Goal: Check status: Check status

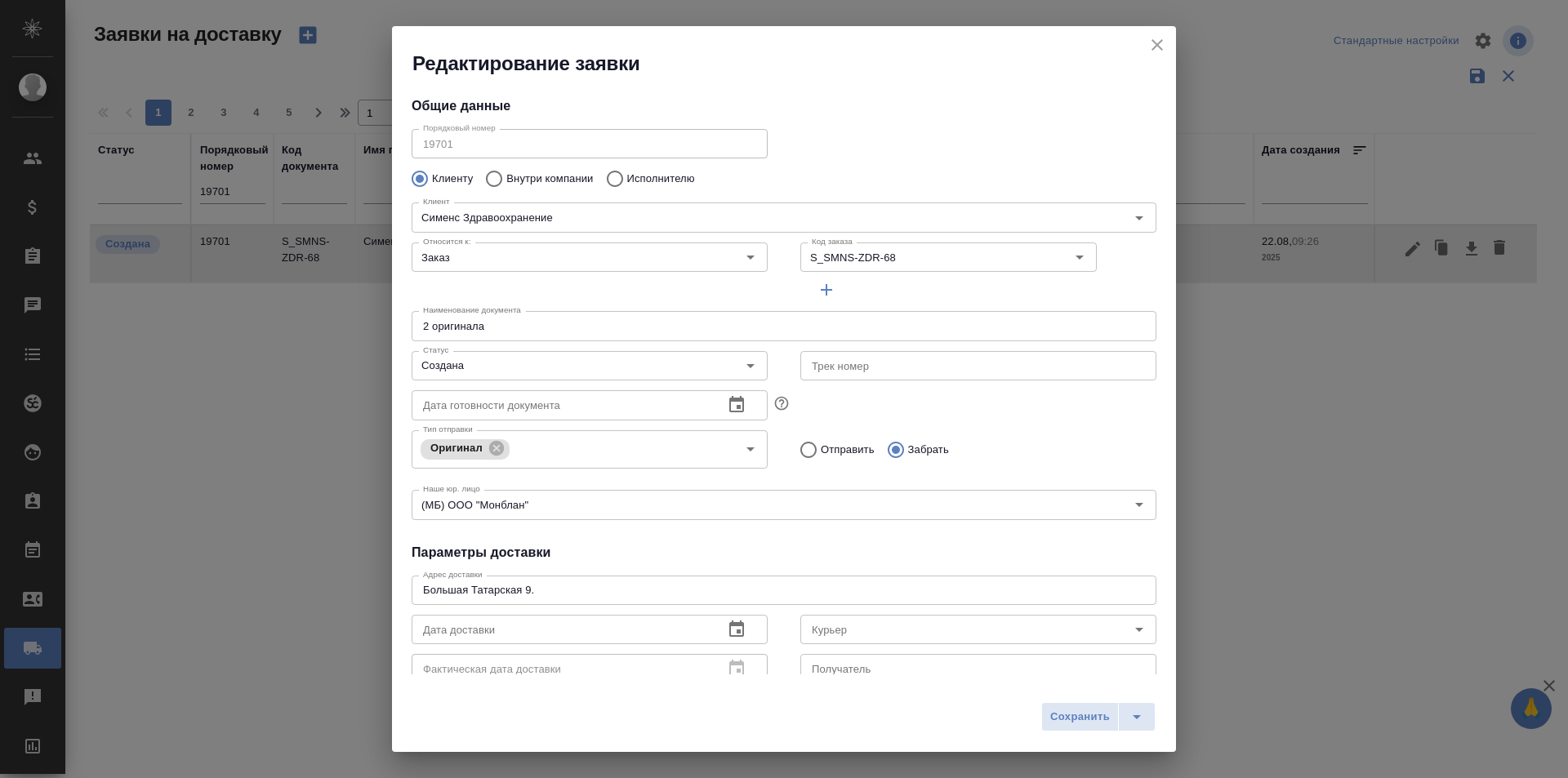
scroll to position [222, 0]
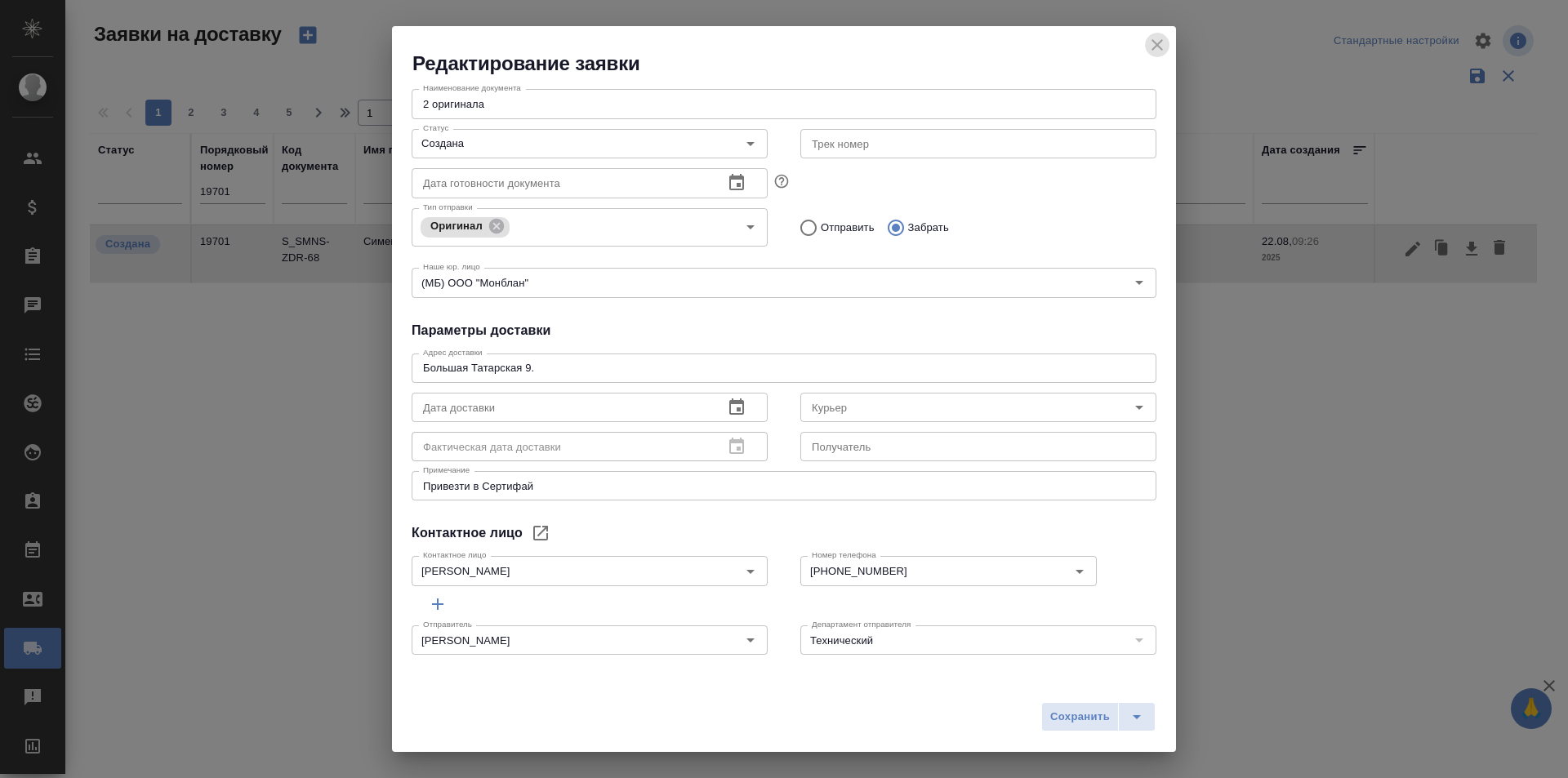
click at [1156, 55] on button "close" at bounding box center [1157, 45] width 25 height 25
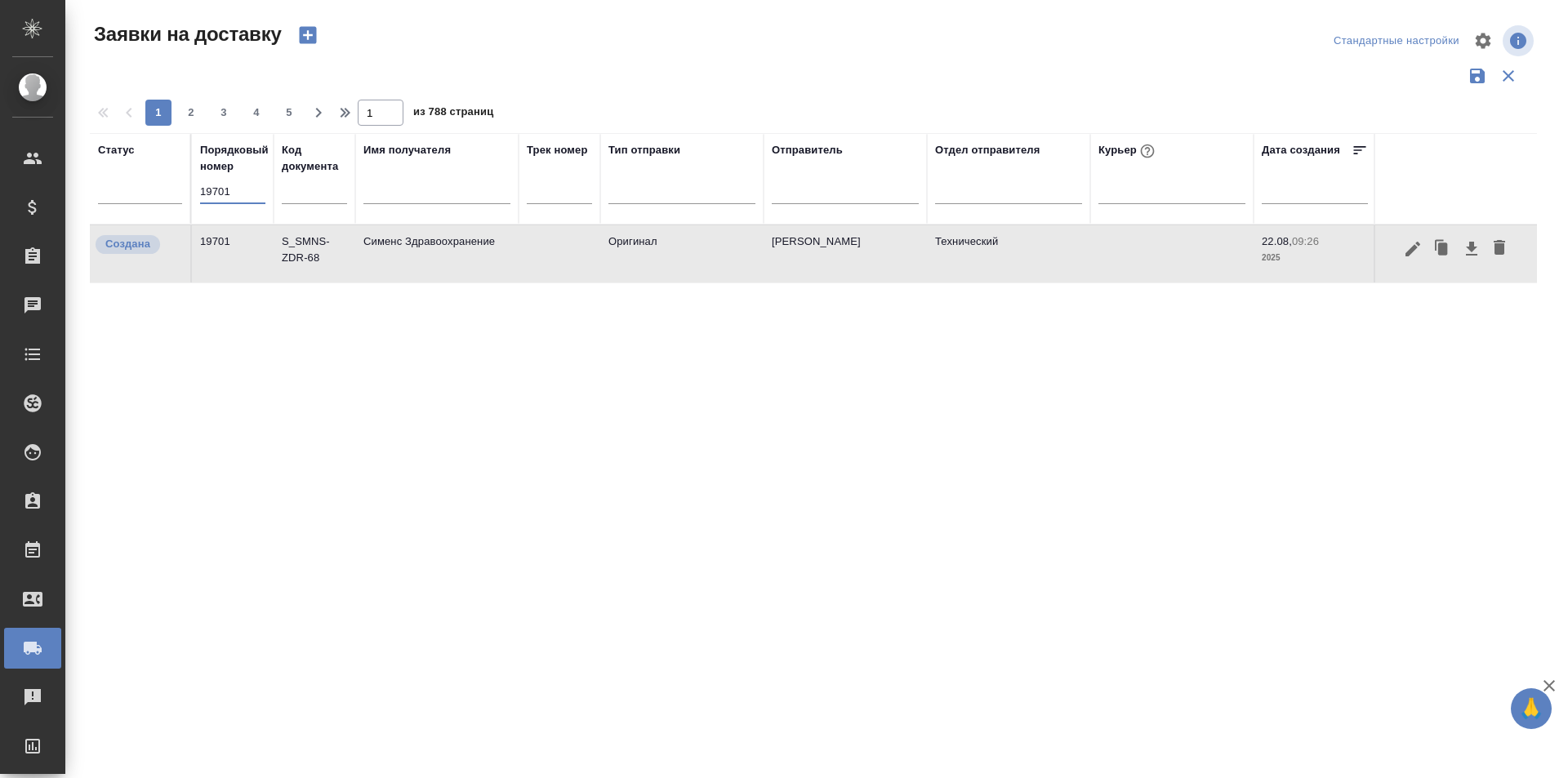
click at [242, 196] on input "19701" at bounding box center [233, 192] width 65 height 23
paste input "18"
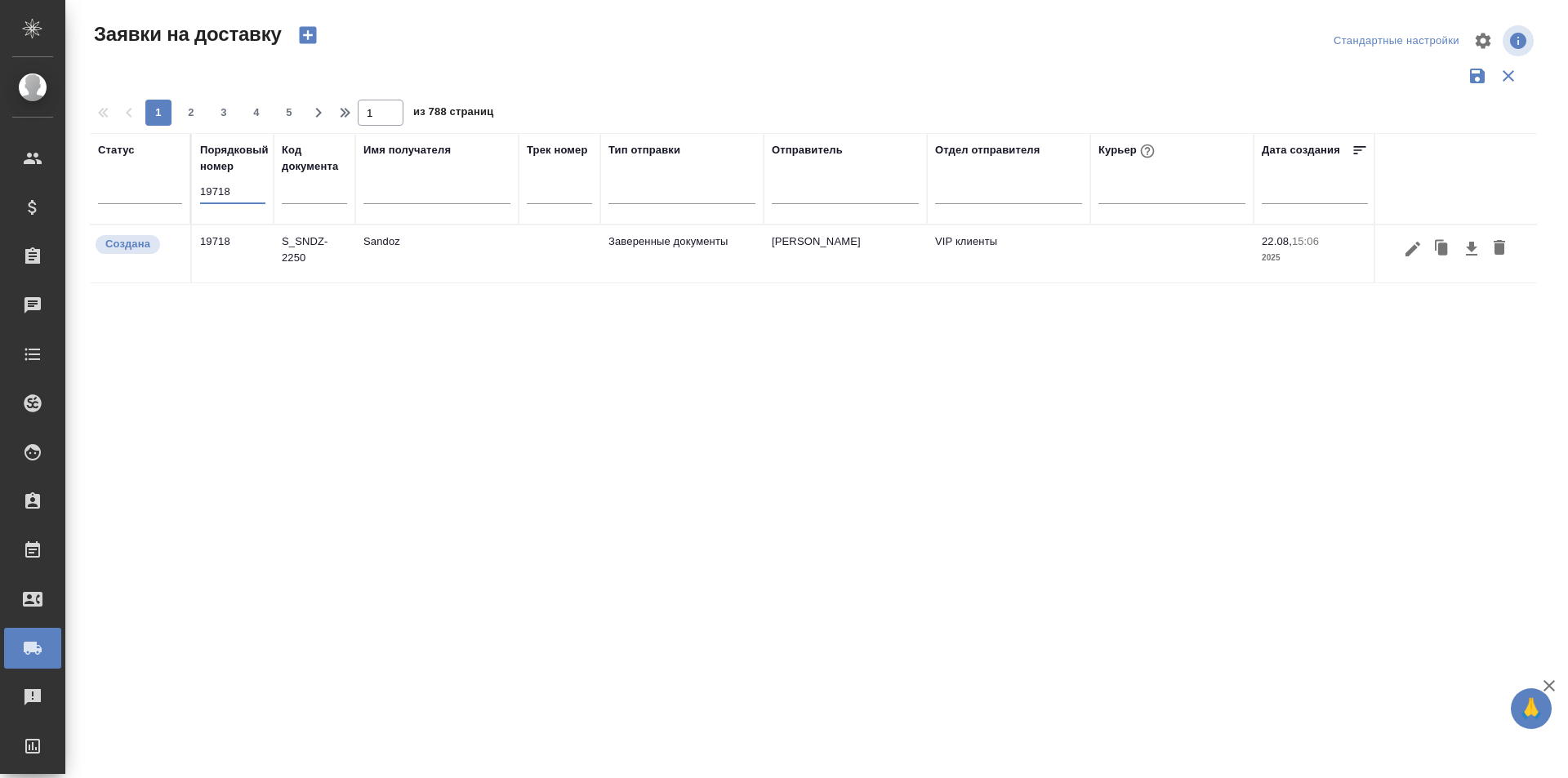
type input "19718"
click at [1410, 250] on icon "button" at bounding box center [1412, 248] width 14 height 14
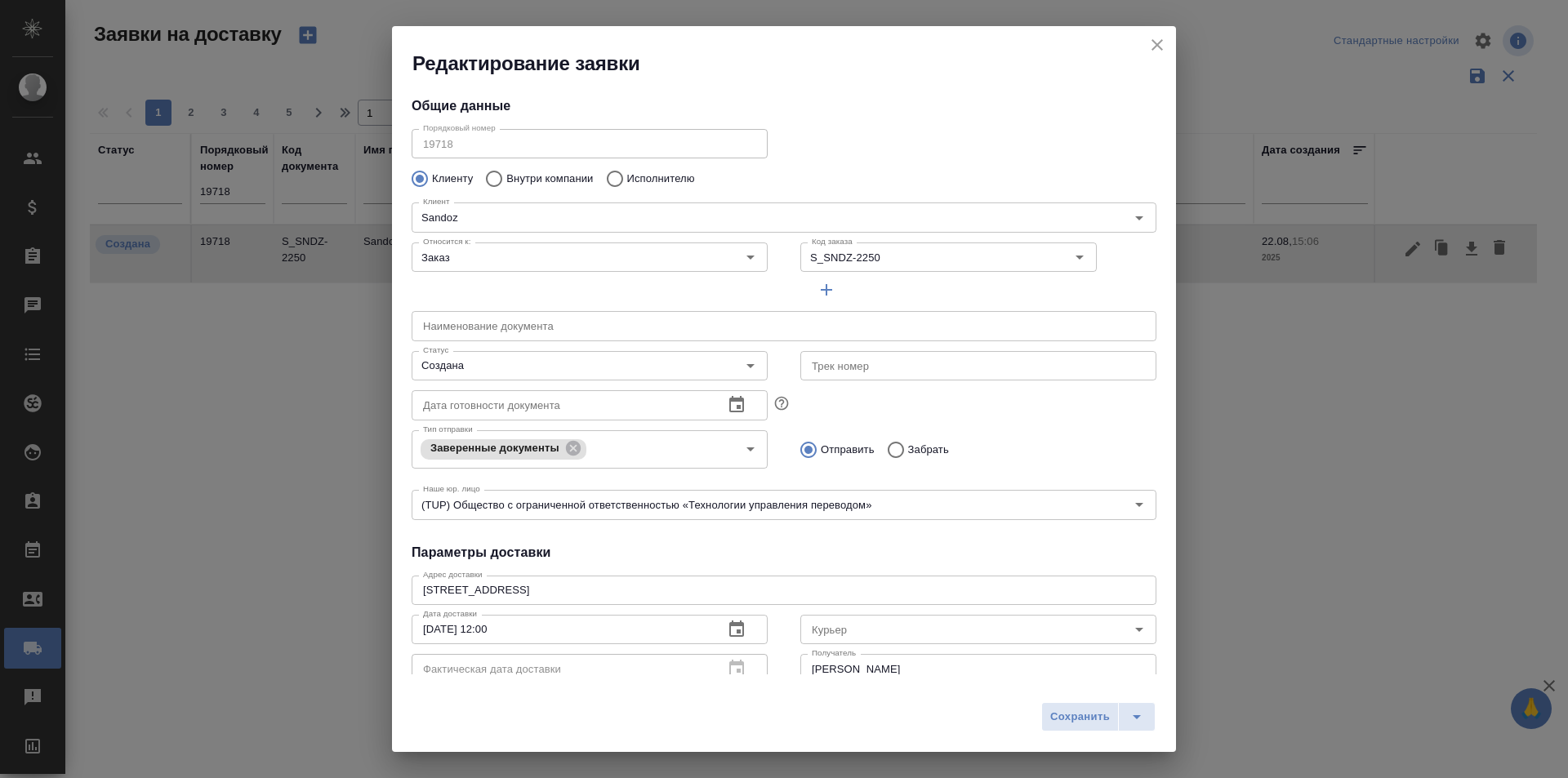
type input "[PERSON_NAME]"
type input "VIP клиенты"
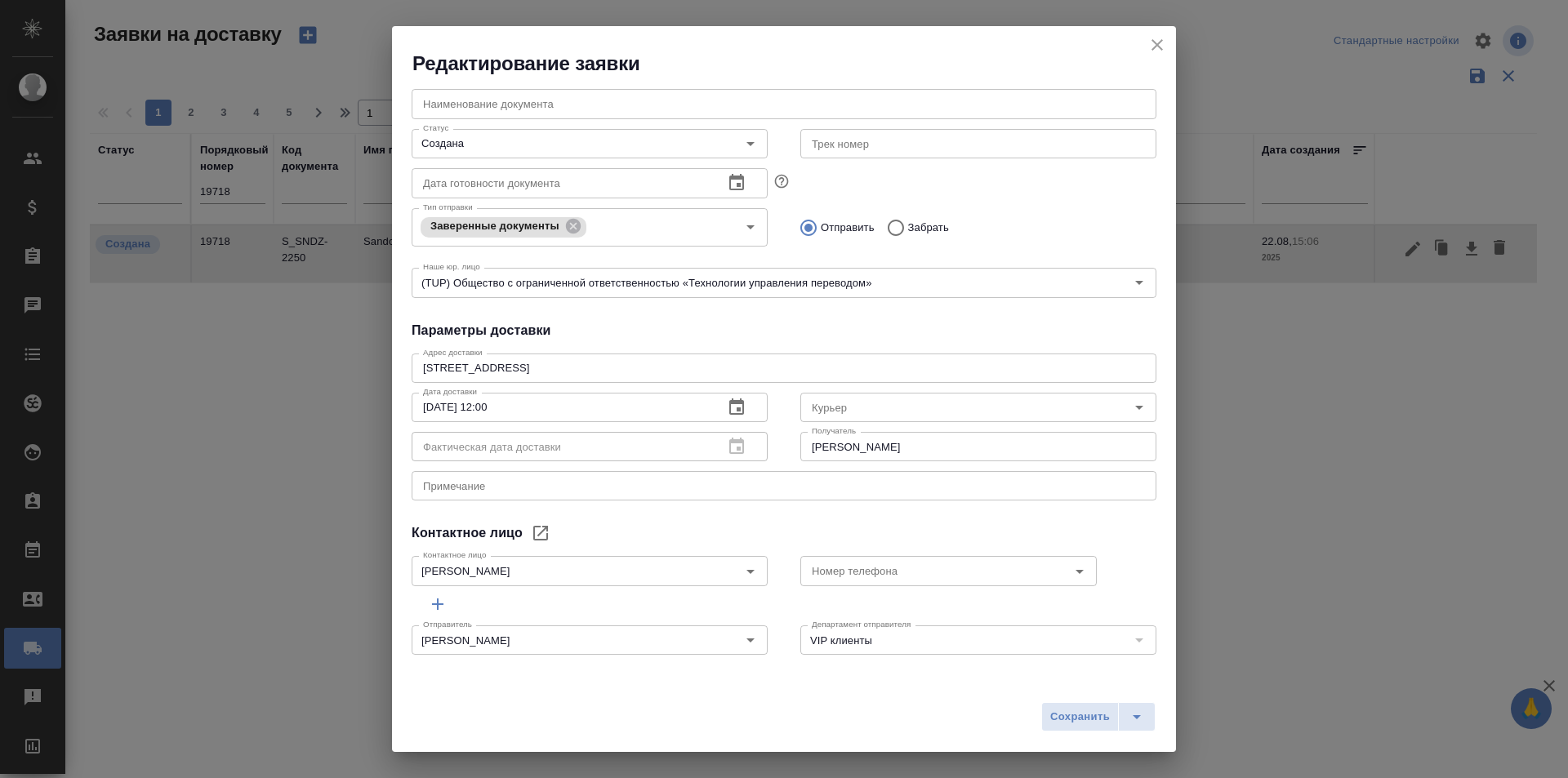
type input "[PERSON_NAME]"
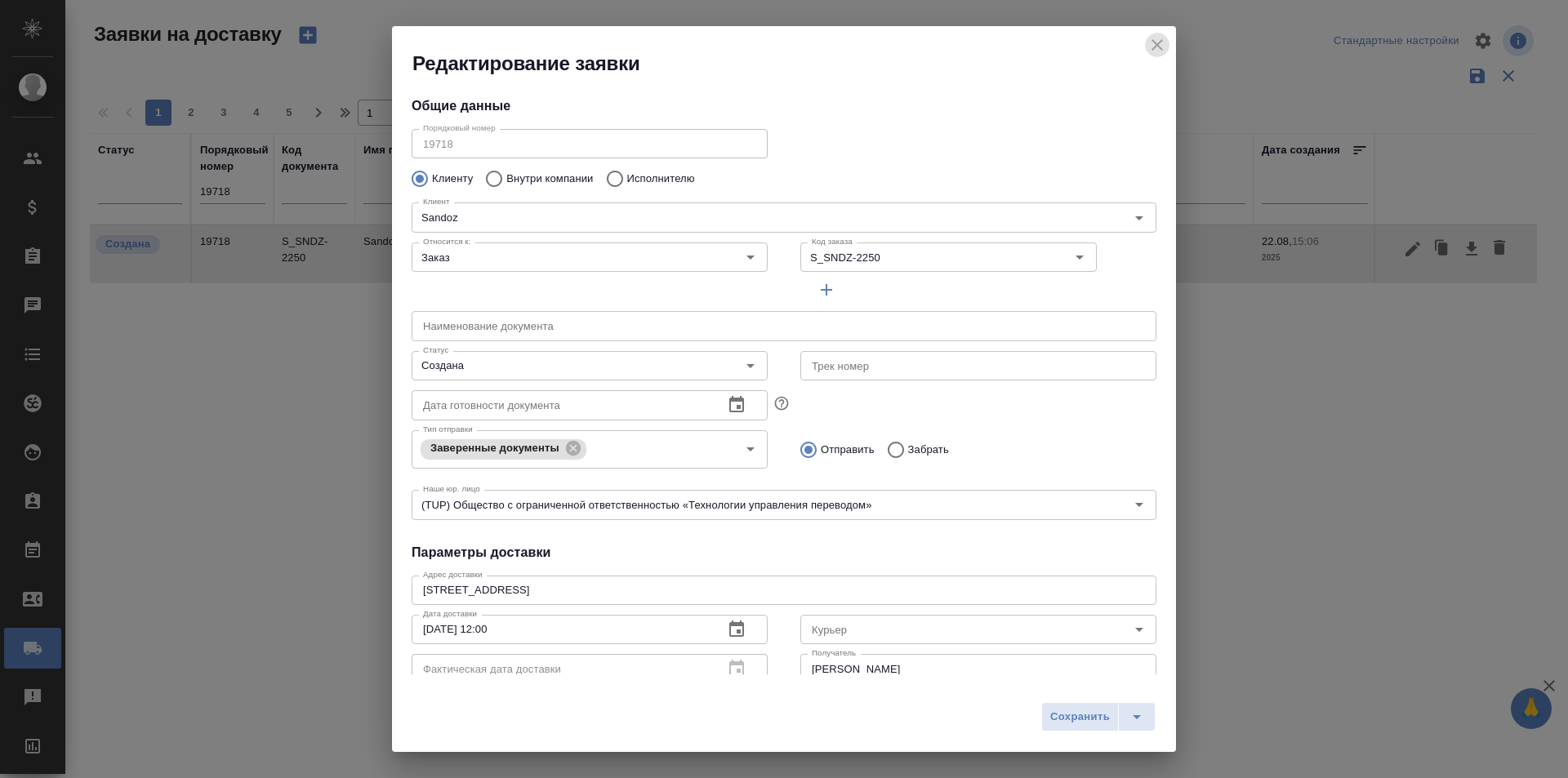
click at [1161, 44] on icon "close" at bounding box center [1157, 45] width 20 height 20
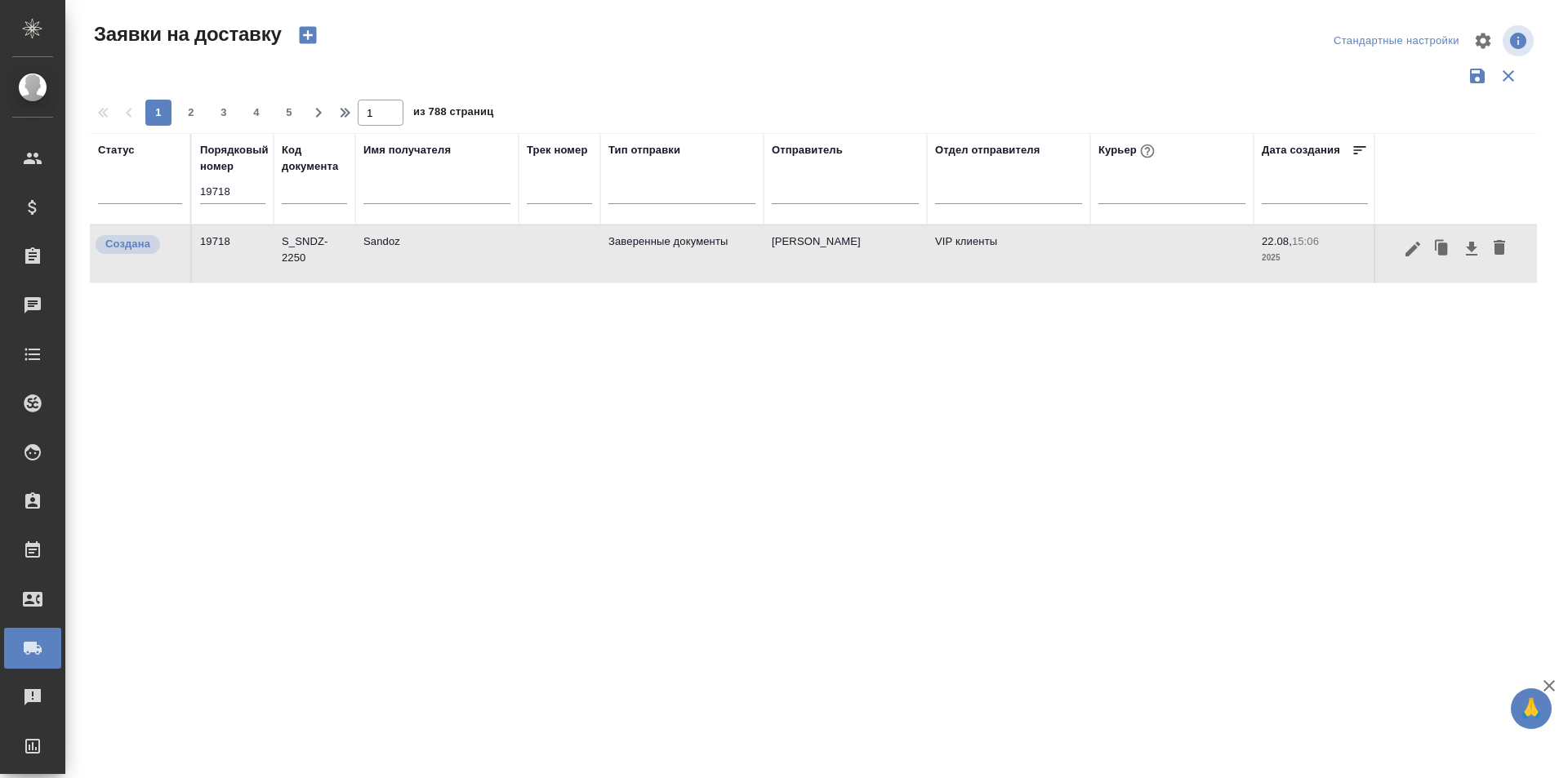
click at [229, 190] on input "19718" at bounding box center [233, 192] width 65 height 23
paste input "01"
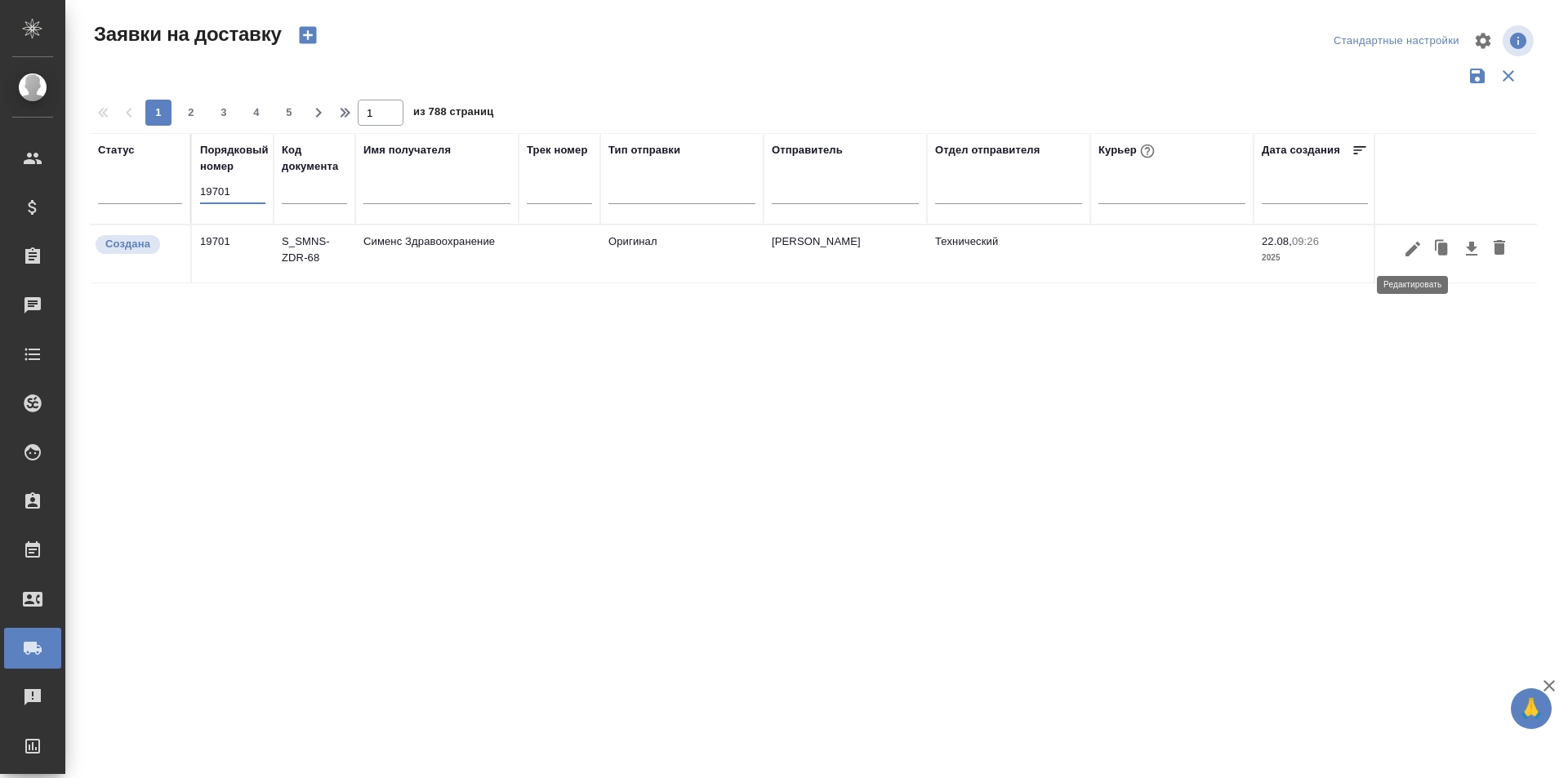
type input "19701"
click at [1413, 253] on icon "button" at bounding box center [1412, 249] width 20 height 20
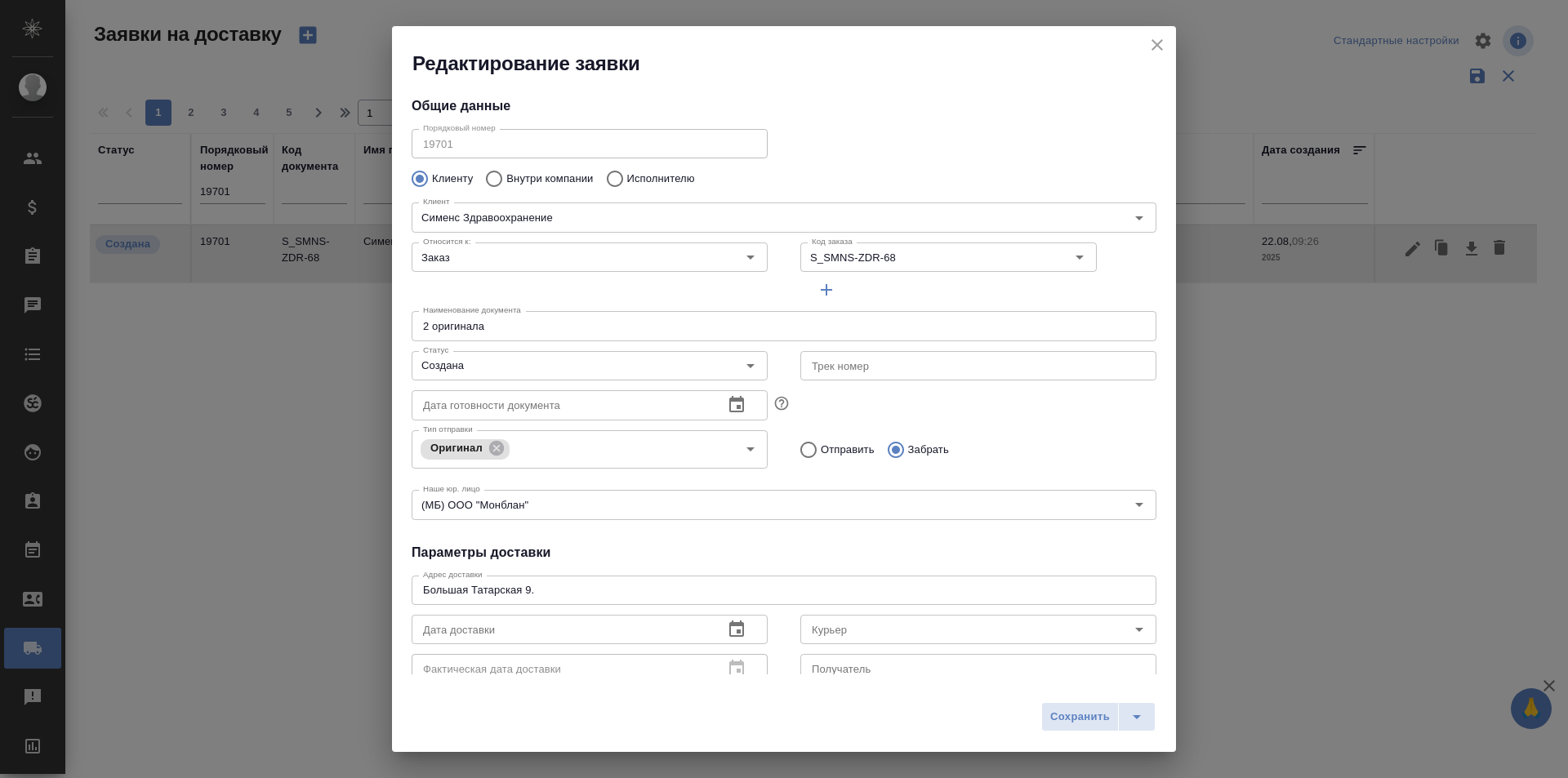
type input "[PERSON_NAME]"
type input "[PHONE_NUMBER]"
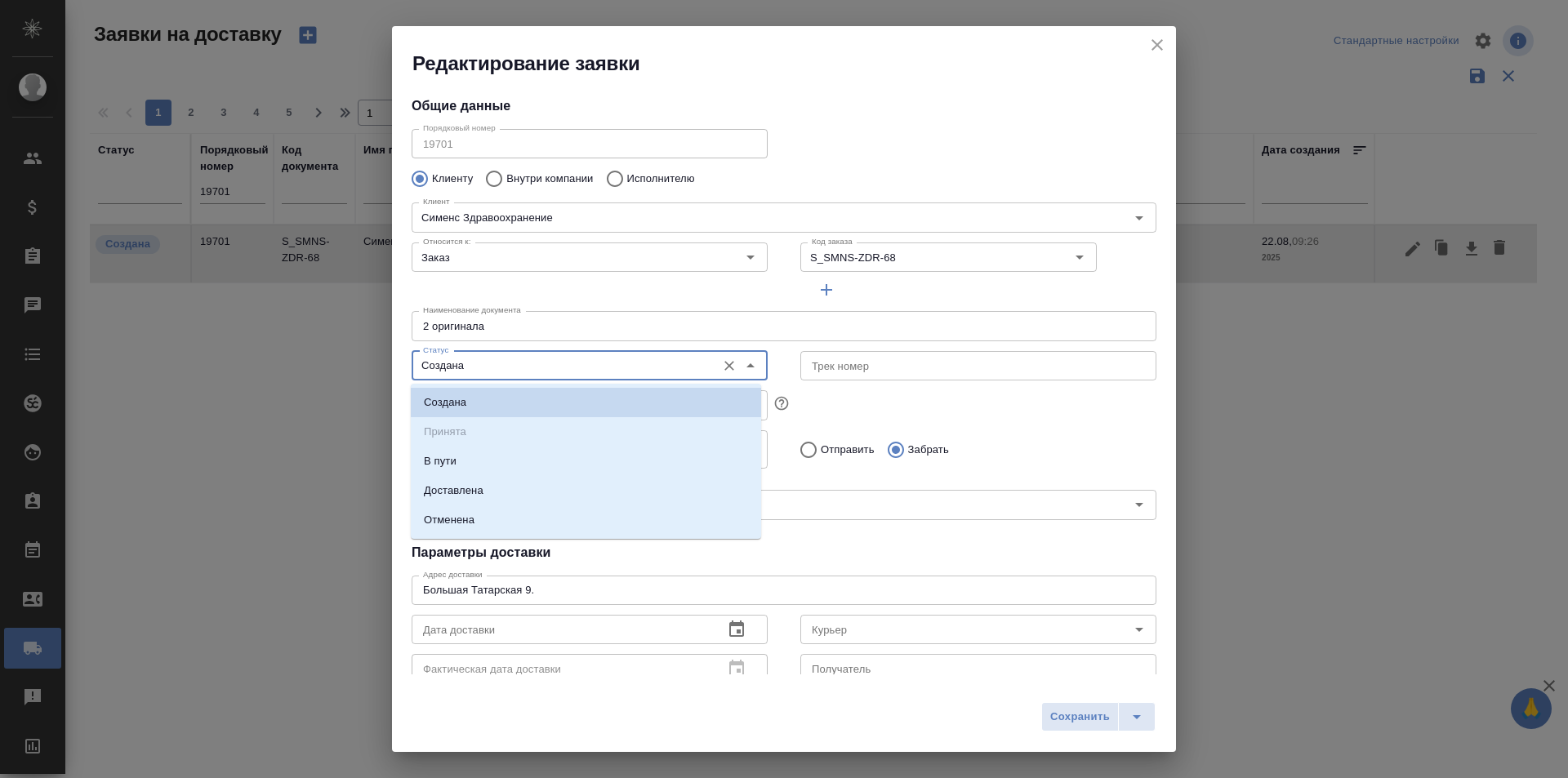
click at [601, 361] on input "Создана" at bounding box center [562, 365] width 291 height 20
click at [549, 487] on li "Доставлена" at bounding box center [586, 491] width 350 height 29
type input "Доставлена"
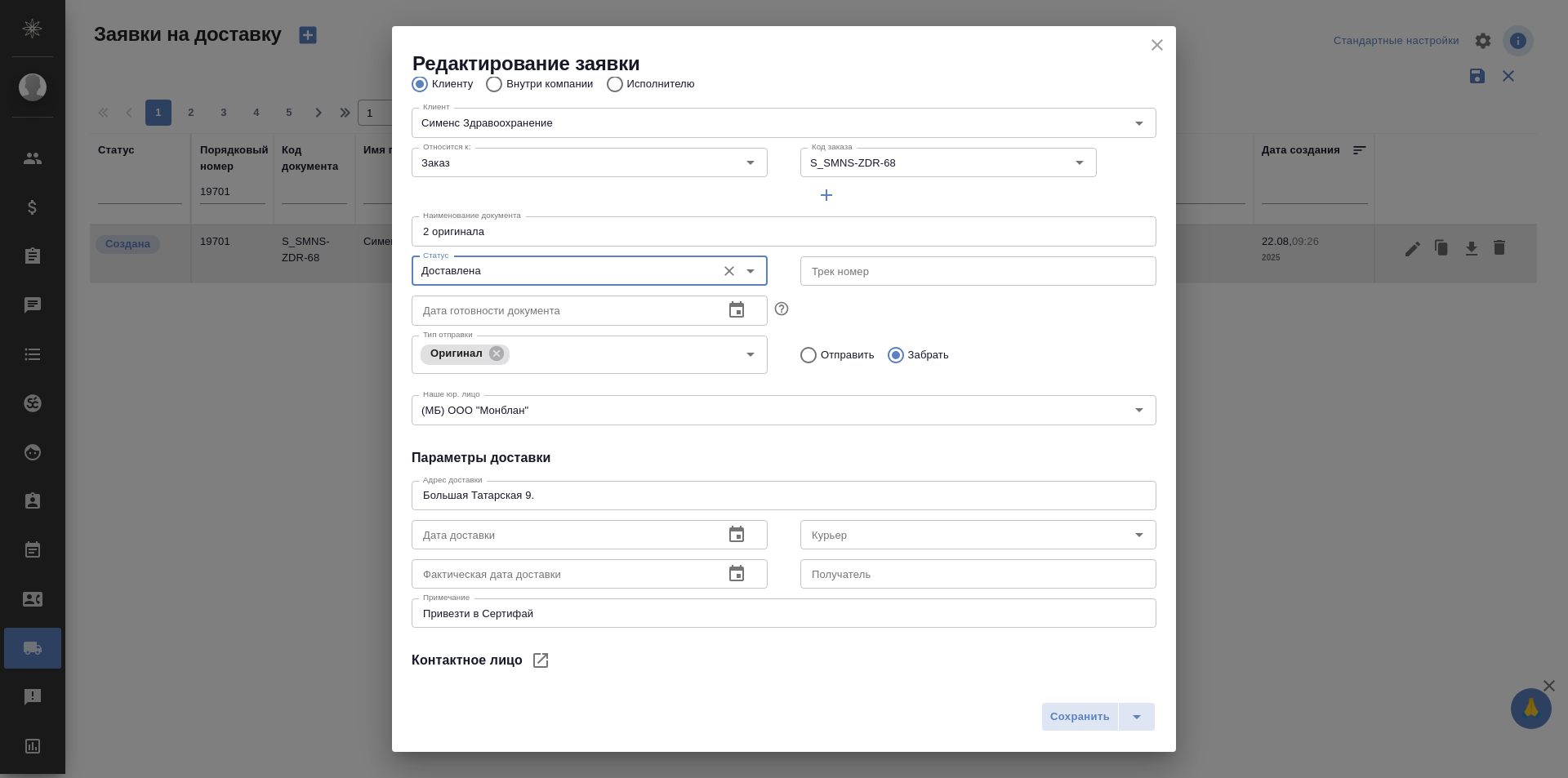
scroll to position [163, 0]
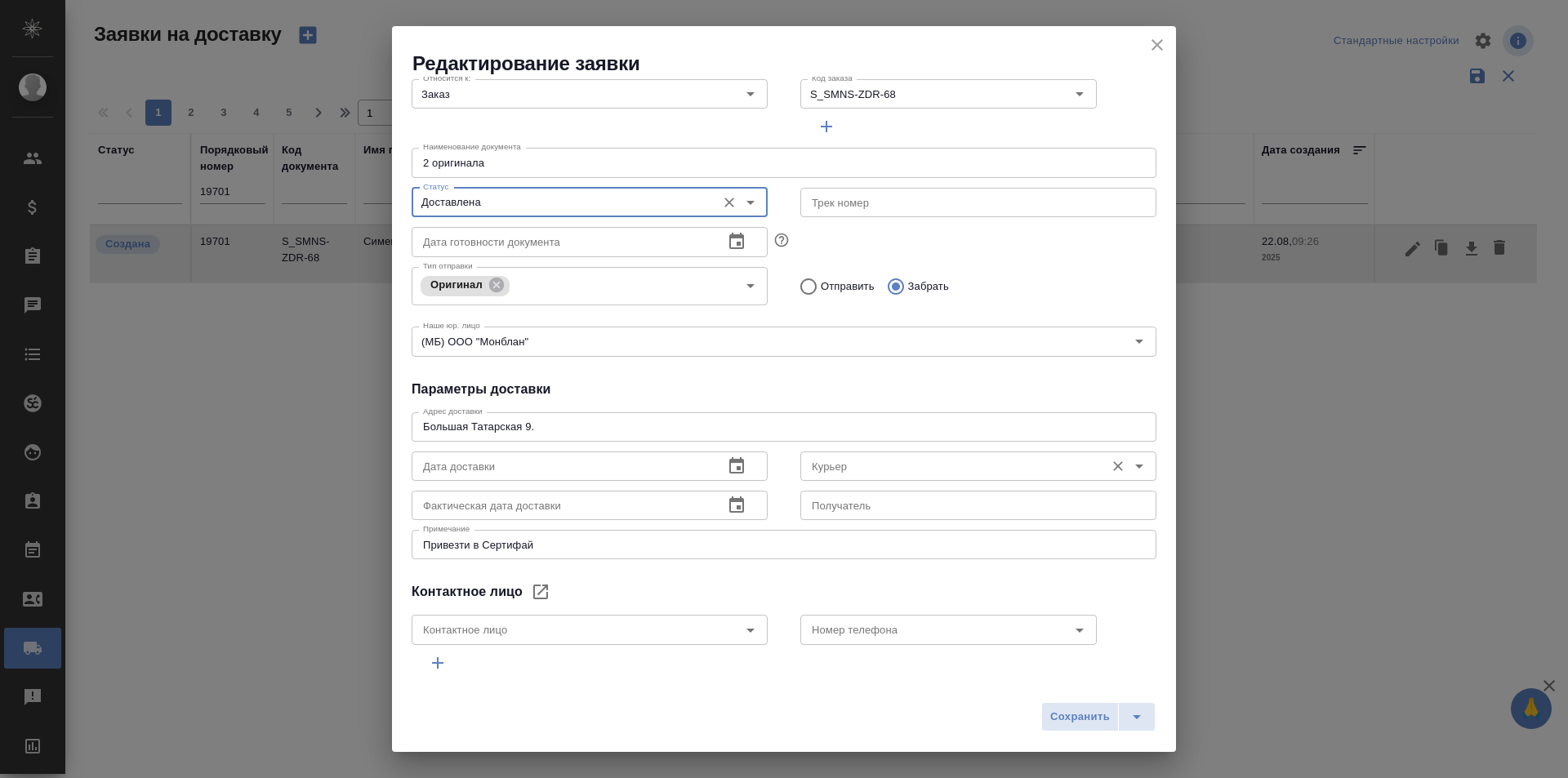
click at [858, 464] on input "Курьер" at bounding box center [950, 466] width 291 height 20
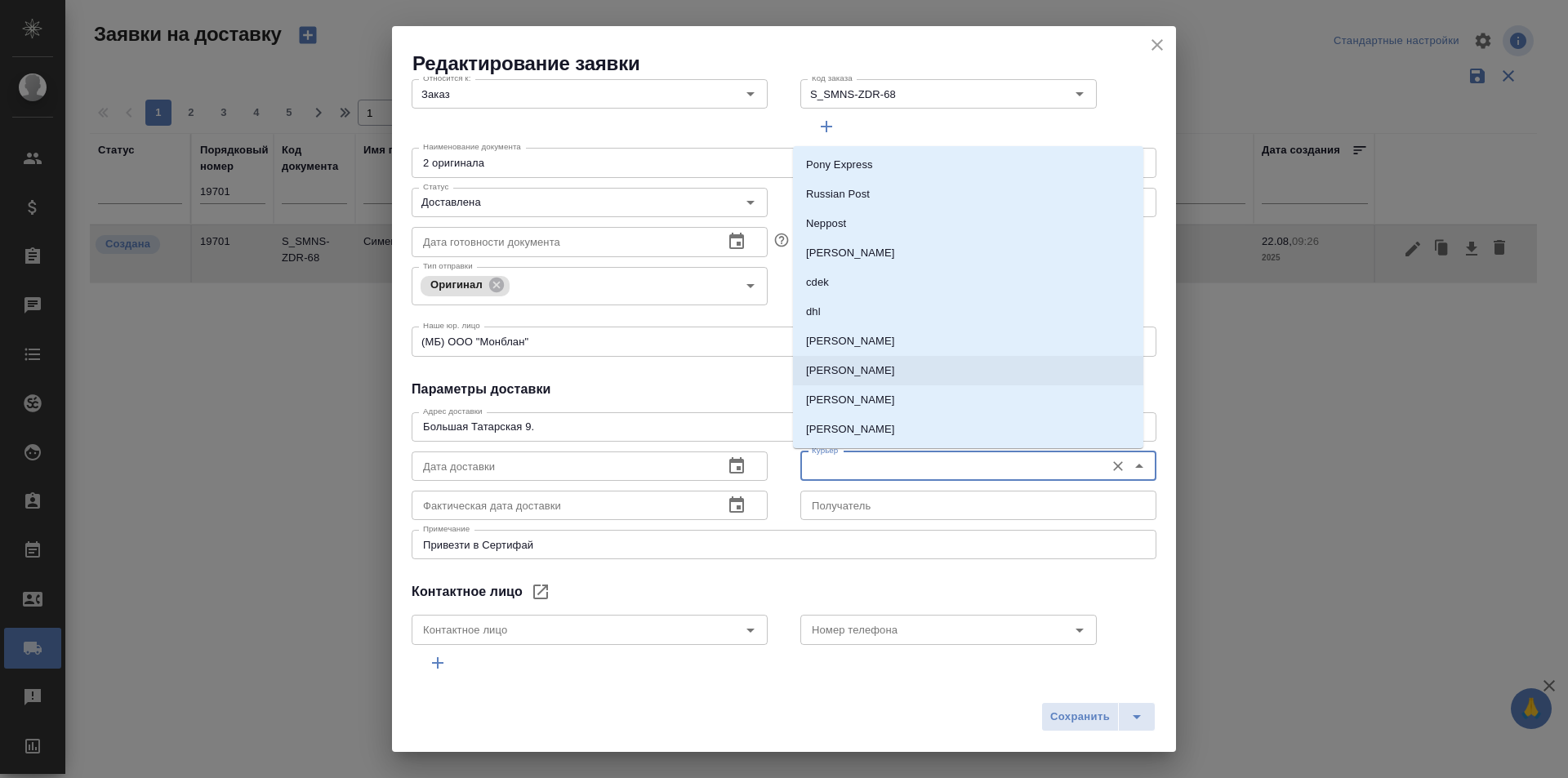
scroll to position [82, 0]
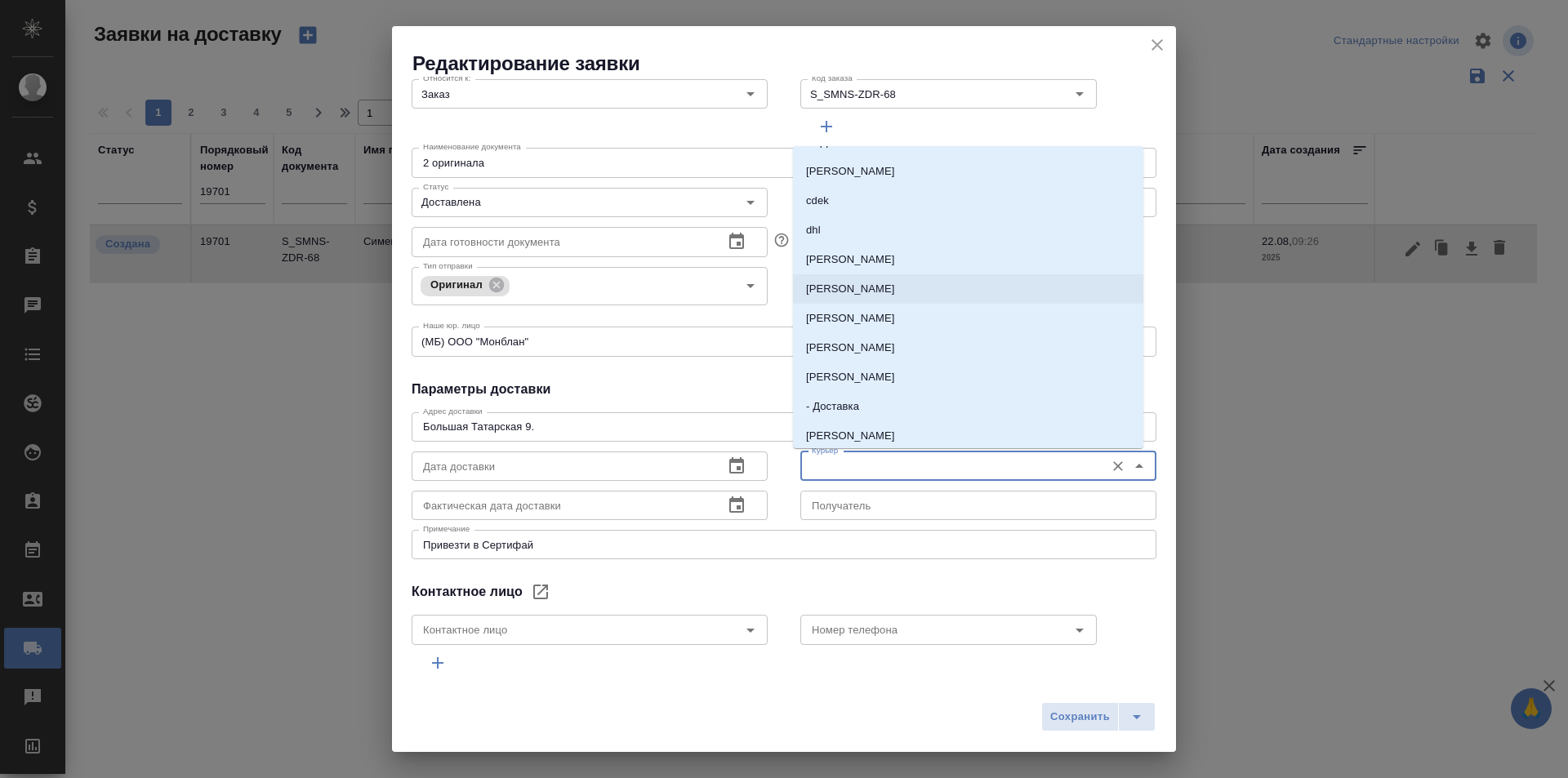
click at [883, 376] on p "[PERSON_NAME]" at bounding box center [850, 377] width 89 height 16
type input "[PERSON_NAME]"
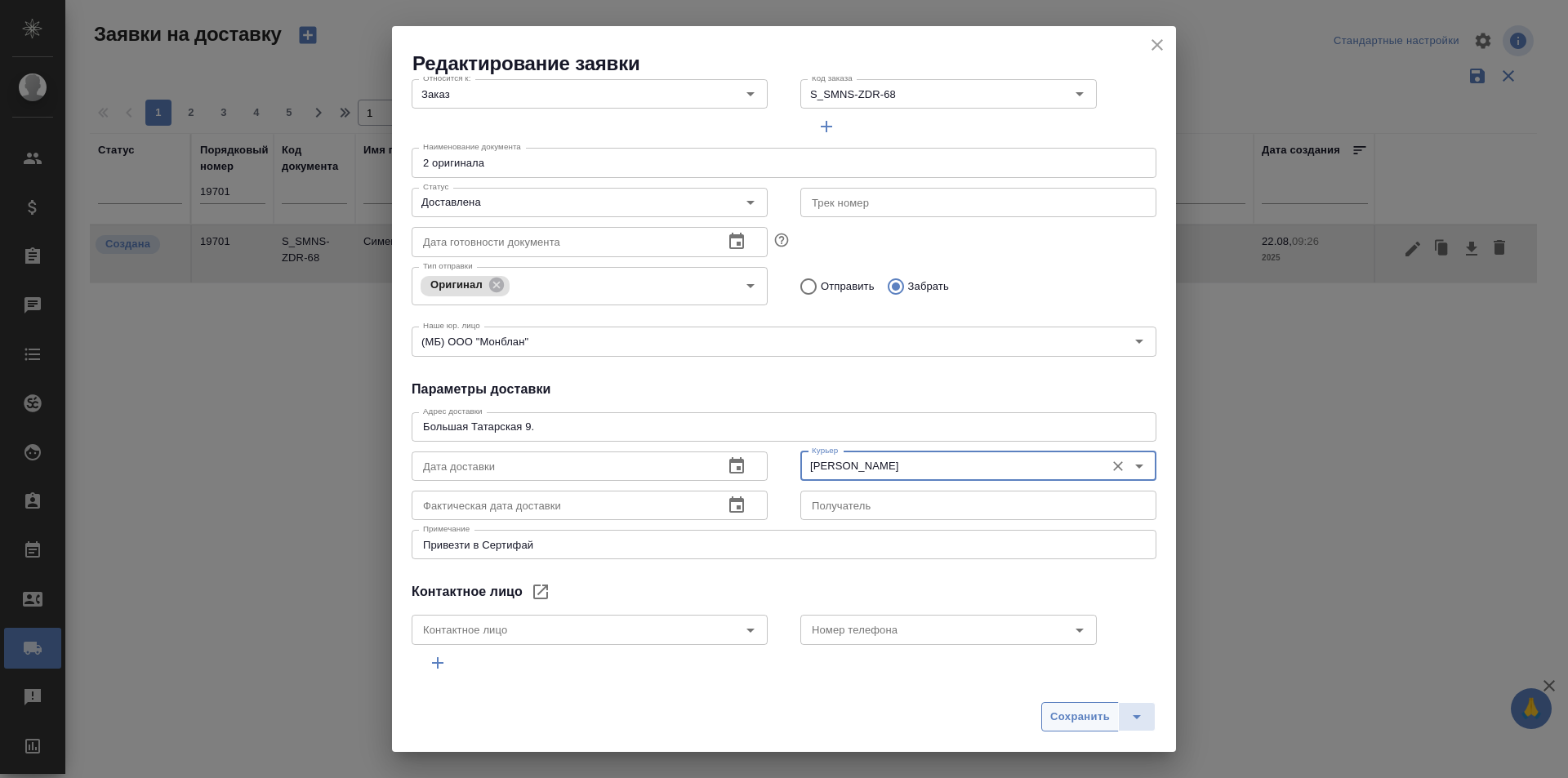
click at [1072, 708] on span "Сохранить" at bounding box center [1080, 717] width 60 height 19
type input "Создана"
